Goal: Navigation & Orientation: Go to known website

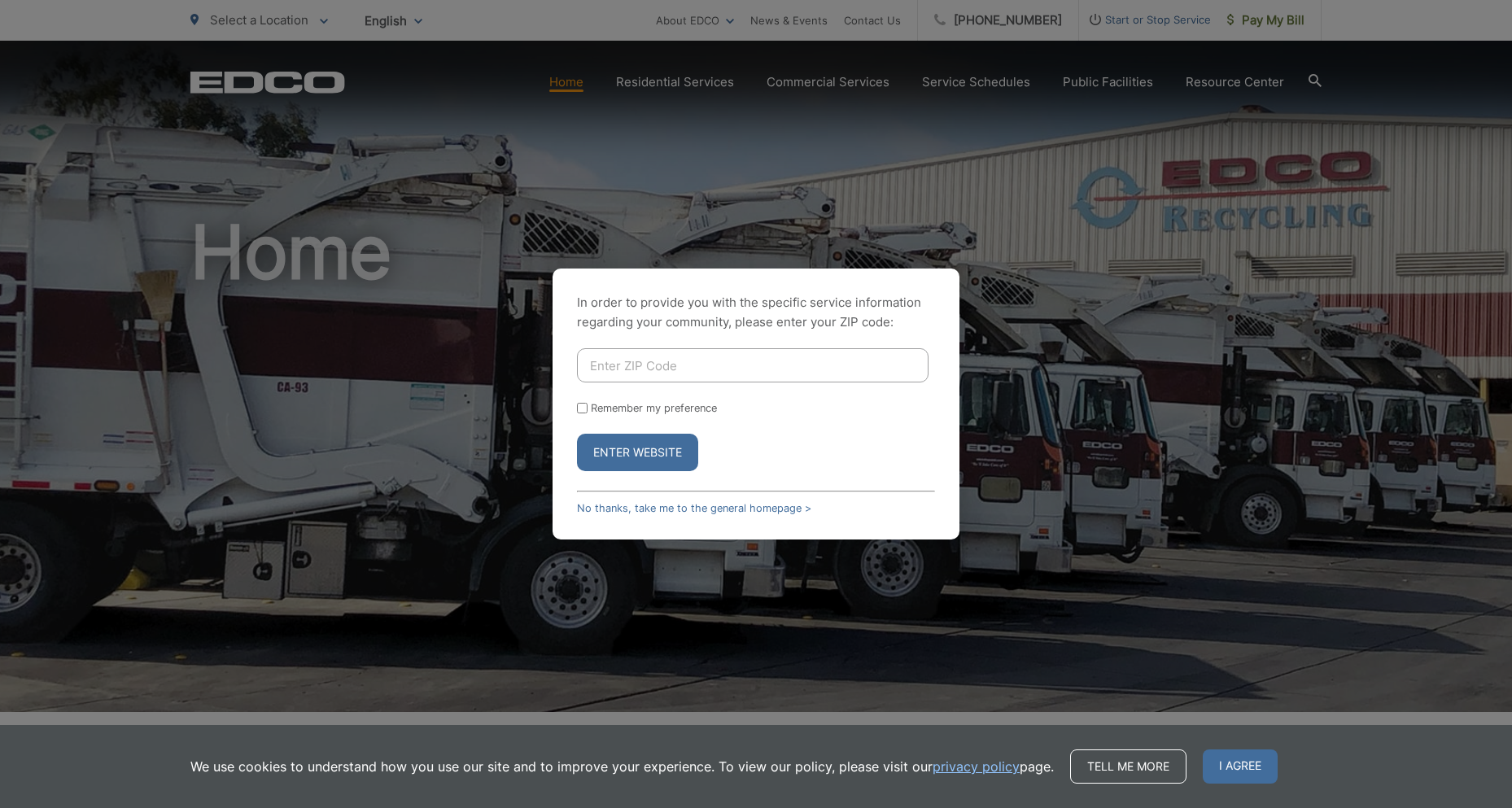
click at [661, 370] on input "Enter ZIP Code" at bounding box center [752, 365] width 352 height 34
type input "90638"
click at [651, 458] on button "Enter Website" at bounding box center [637, 452] width 121 height 37
click at [759, 378] on input "Enter ZIP Code" at bounding box center [752, 365] width 352 height 34
type input "90638"
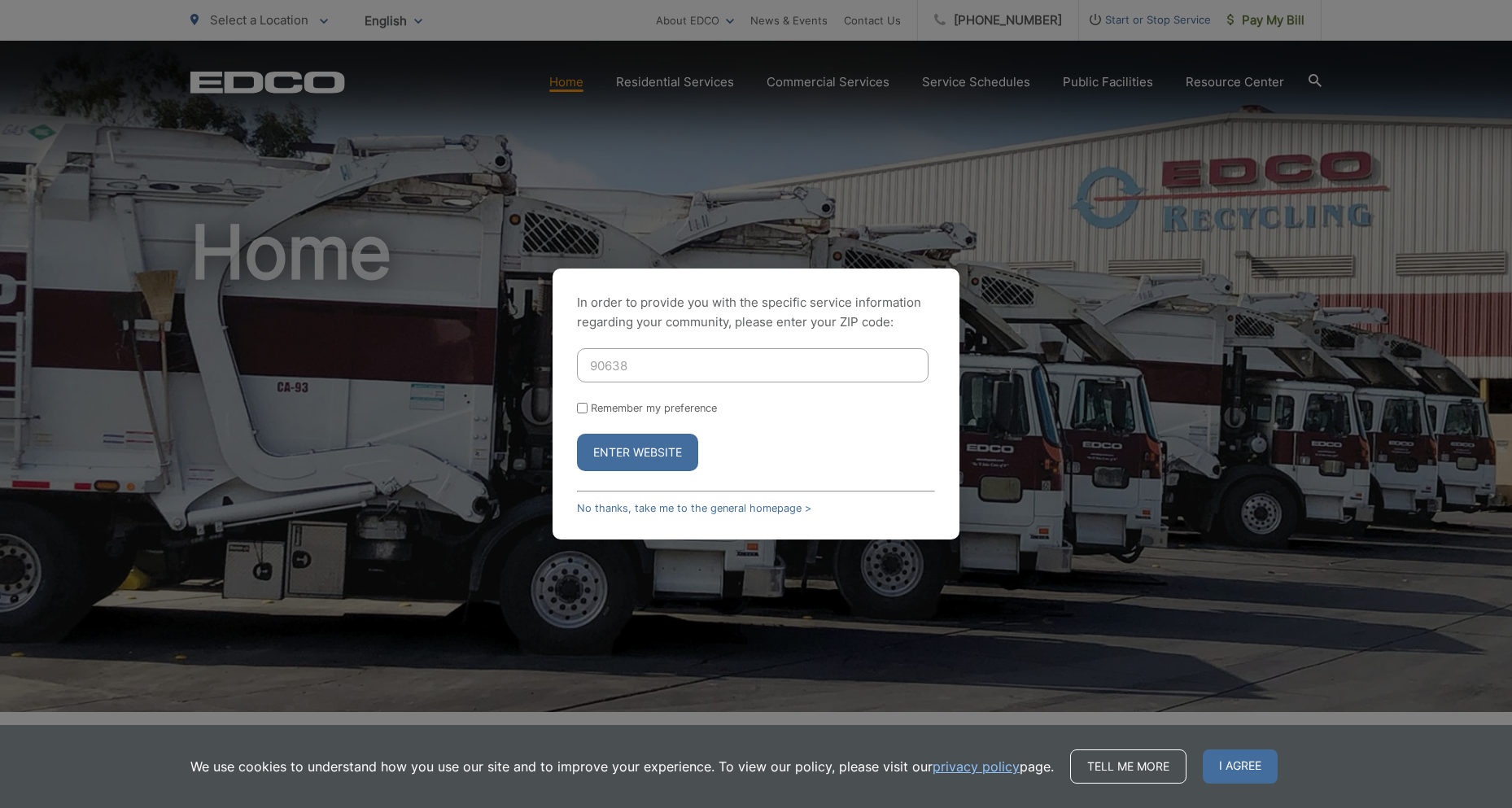
click at [643, 447] on button "Enter Website" at bounding box center [637, 452] width 121 height 37
